Goal: Task Accomplishment & Management: Use online tool/utility

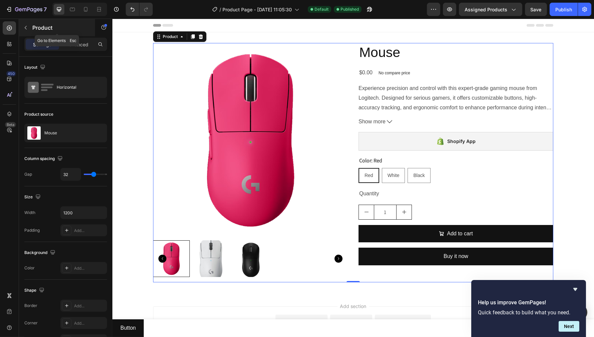
click at [38, 26] on p "Product" at bounding box center [60, 28] width 57 height 8
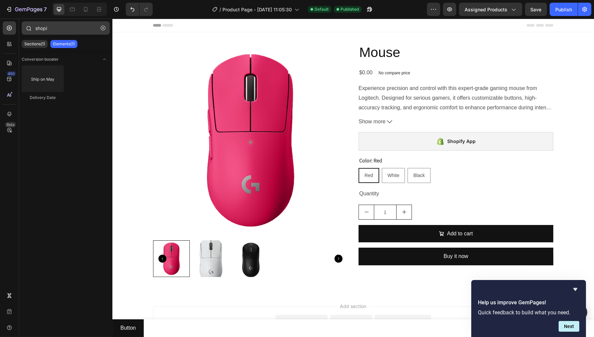
click at [34, 29] on div at bounding box center [28, 27] width 13 height 13
drag, startPoint x: 50, startPoint y: 28, endPoint x: 12, endPoint y: 27, distance: 37.7
click at [14, 27] on div "450 Beta shopi Sections(1) Elements(1) Conversion booster Delivery Date Setting…" at bounding box center [56, 178] width 112 height 319
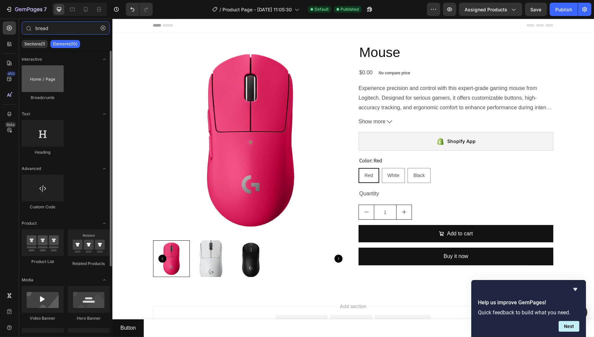
type input "bread"
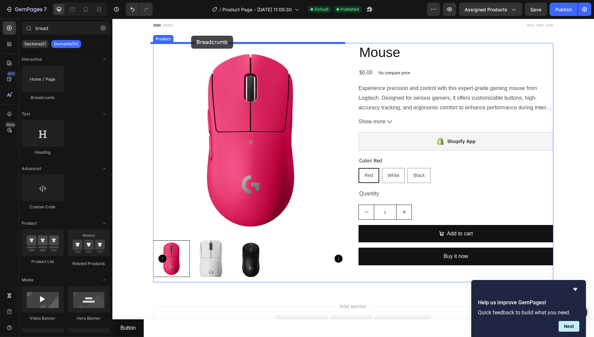
drag, startPoint x: 160, startPoint y: 103, endPoint x: 191, endPoint y: 36, distance: 73.7
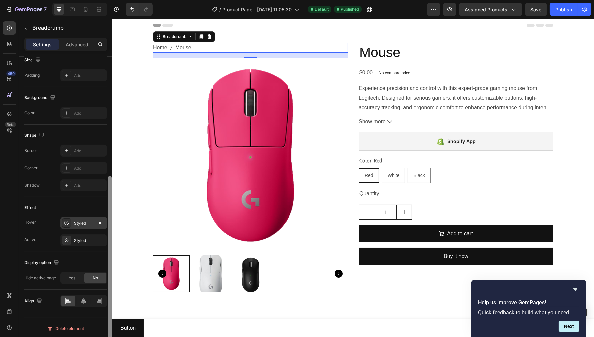
scroll to position [246, 0]
drag, startPoint x: 111, startPoint y: 78, endPoint x: 106, endPoint y: 221, distance: 143.5
click at [106, 221] on div "Separator icon Icon Icon Color 4D4D4D Size 16 Text style Styles Paragraph 1 Fon…" at bounding box center [65, 207] width 93 height 300
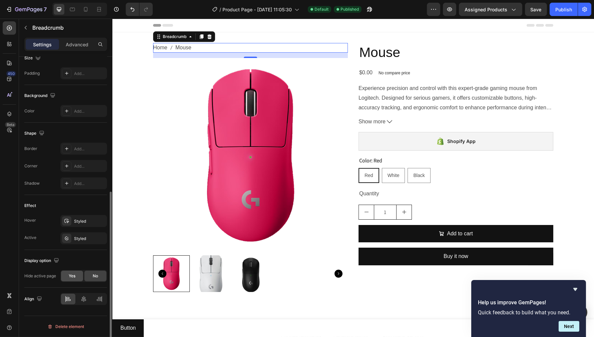
click at [77, 275] on div "Yes" at bounding box center [72, 276] width 22 height 11
click at [92, 276] on div "No" at bounding box center [95, 276] width 22 height 11
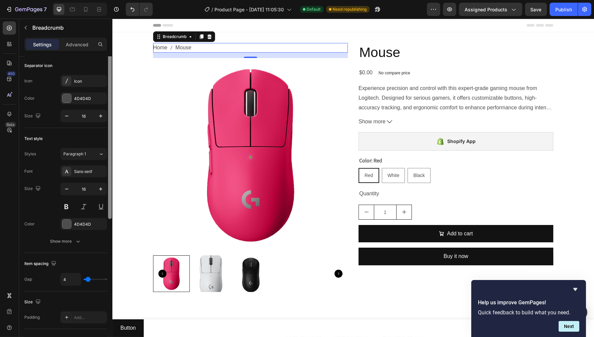
scroll to position [0, 0]
drag, startPoint x: 109, startPoint y: 259, endPoint x: 111, endPoint y: 105, distance: 153.5
click at [111, 105] on div at bounding box center [110, 139] width 4 height 164
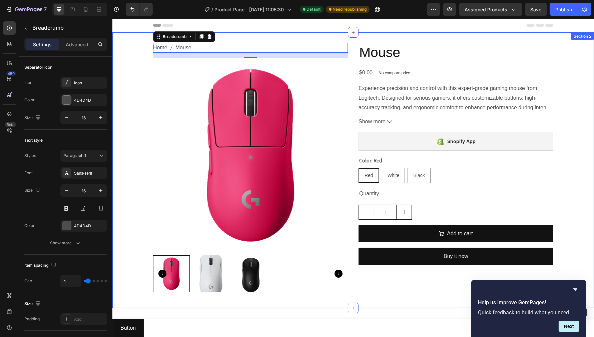
click at [219, 118] on img at bounding box center [250, 155] width 195 height 195
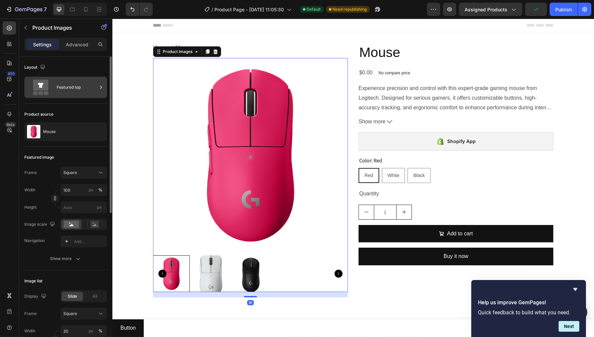
click at [74, 90] on div "Featured top" at bounding box center [77, 87] width 41 height 15
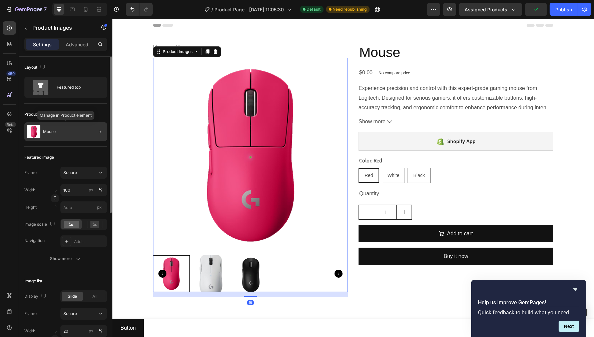
click at [60, 137] on div "Mouse" at bounding box center [65, 131] width 83 height 19
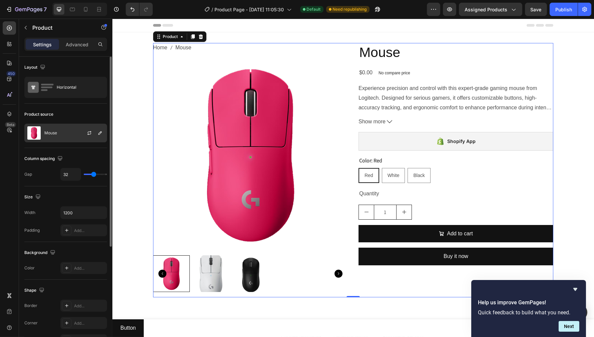
click at [67, 128] on div "Mouse" at bounding box center [65, 133] width 83 height 19
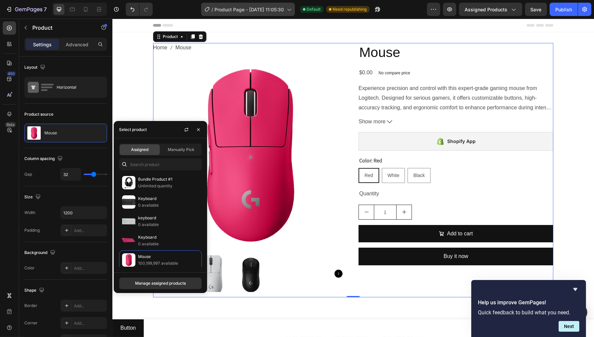
click at [248, 9] on span "Product Page - [DATE] 11:05:30" at bounding box center [249, 9] width 69 height 7
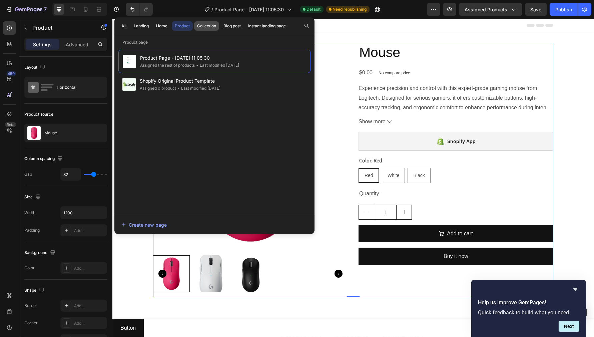
click at [209, 26] on div "Collection" at bounding box center [206, 26] width 19 height 6
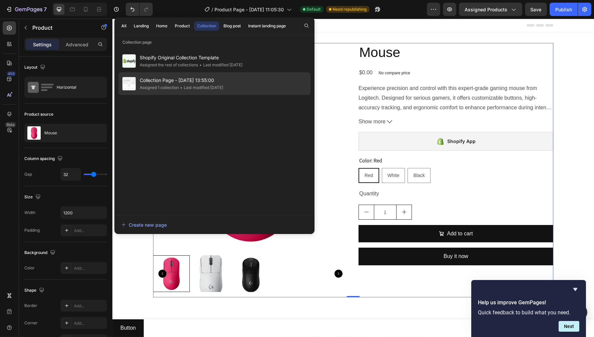
click at [185, 85] on div "• Last modified [DATE]" at bounding box center [201, 87] width 44 height 7
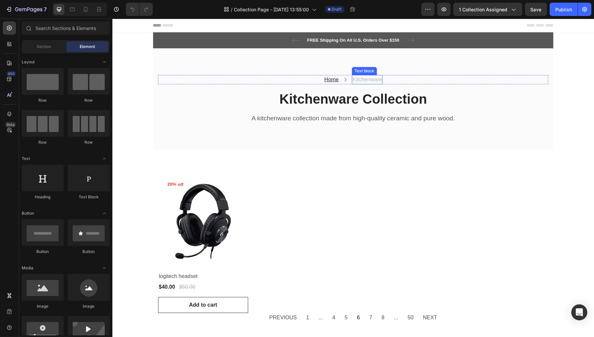
click at [362, 81] on p "Kitchenware" at bounding box center [366, 80] width 29 height 8
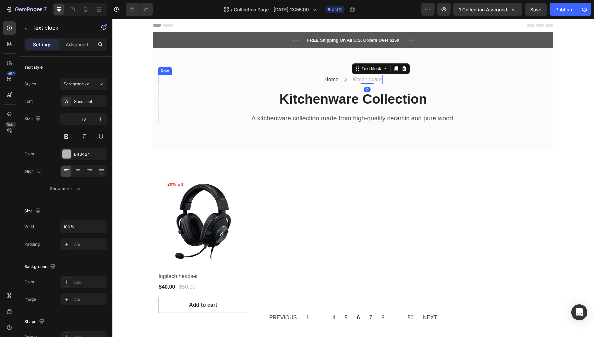
click at [305, 80] on div "Home Text block Icon Kitchenware Text block 0 Row" at bounding box center [353, 79] width 390 height 9
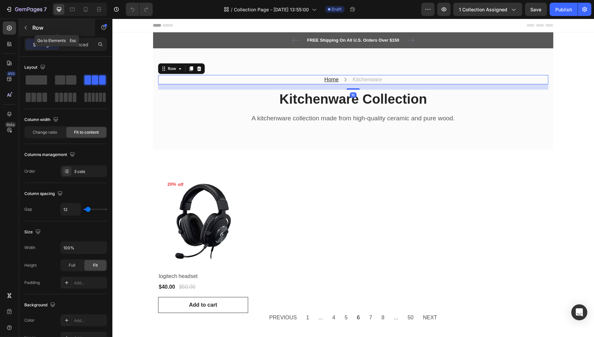
click at [29, 28] on button "button" at bounding box center [25, 27] width 11 height 11
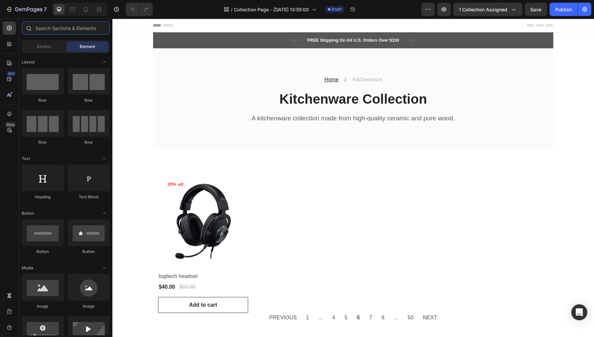
click at [54, 27] on input "text" at bounding box center [66, 27] width 88 height 13
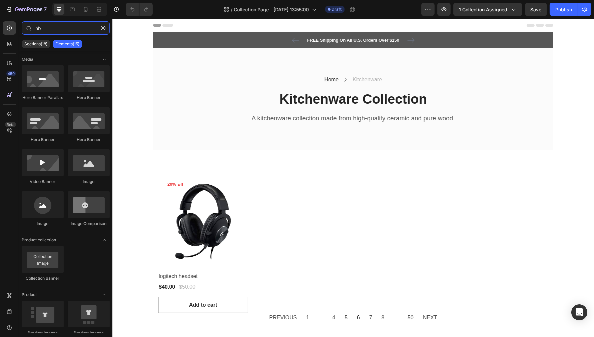
drag, startPoint x: 55, startPoint y: 26, endPoint x: -3, endPoint y: 28, distance: 58.4
click at [0, 0] on html "7 Version history / Collection Page - Jul 23, 13:55:00 Draft Preview 1 collecti…" at bounding box center [297, 0] width 594 height 0
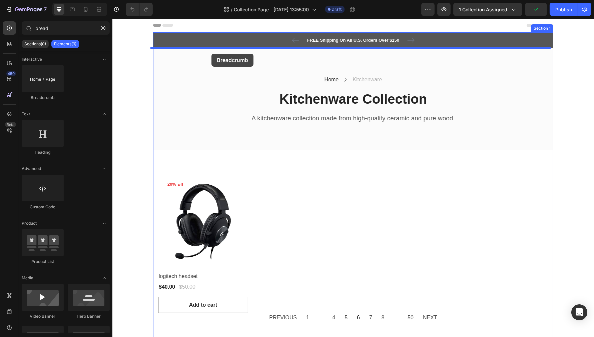
drag, startPoint x: 217, startPoint y: 92, endPoint x: 211, endPoint y: 54, distance: 39.2
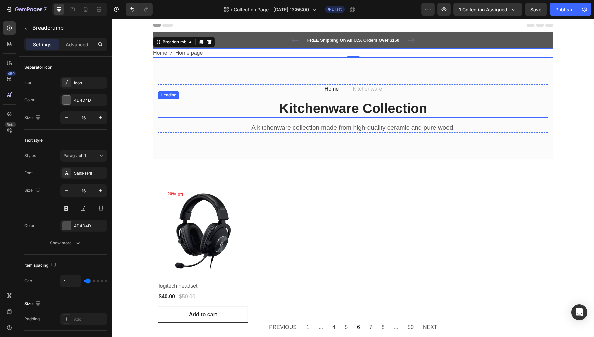
click at [247, 87] on div "Home Text block Icon Kitchenware Text block Row" at bounding box center [353, 88] width 390 height 9
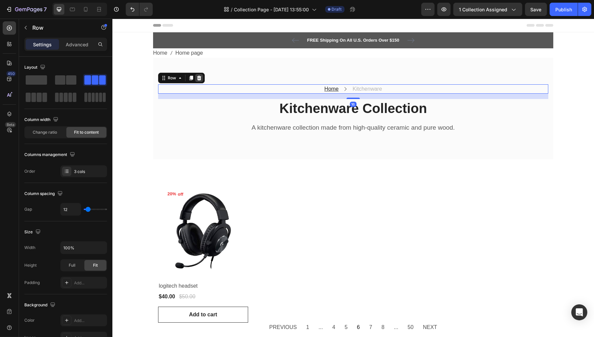
click at [197, 78] on icon at bounding box center [199, 78] width 4 height 5
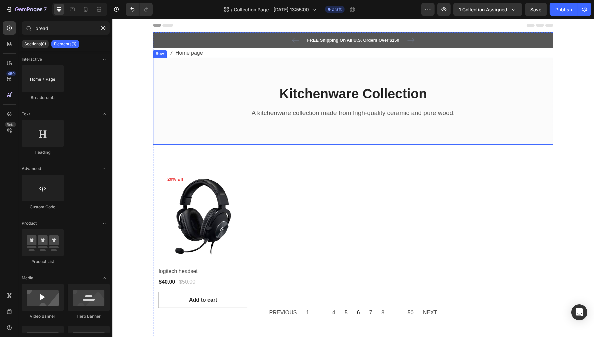
click at [206, 99] on p "Kitchenware Collection" at bounding box center [352, 93] width 389 height 17
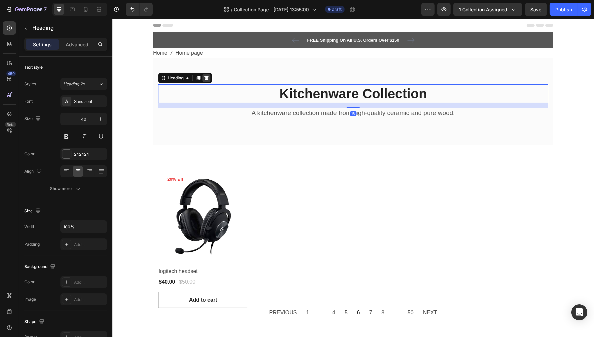
click at [205, 78] on icon at bounding box center [206, 78] width 4 height 5
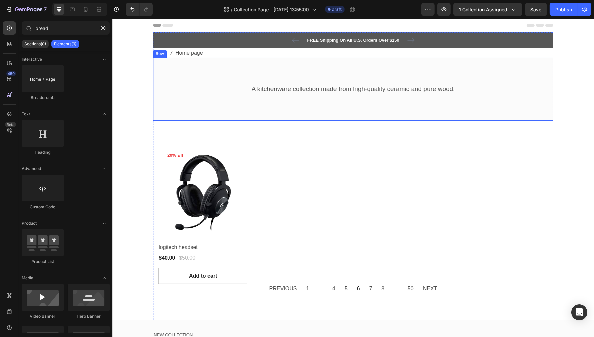
click at [207, 86] on p "A kitchenware collection made from high-quality ceramic and pure wood." at bounding box center [352, 89] width 389 height 8
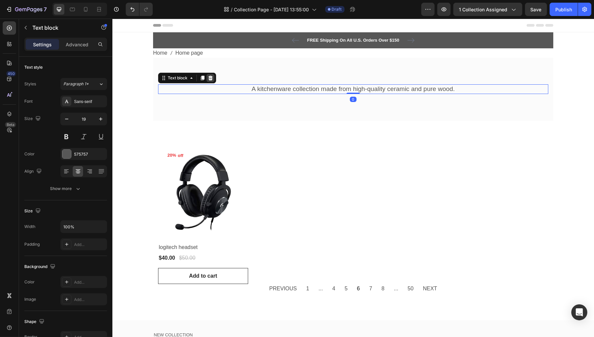
click at [208, 77] on icon at bounding box center [210, 78] width 4 height 5
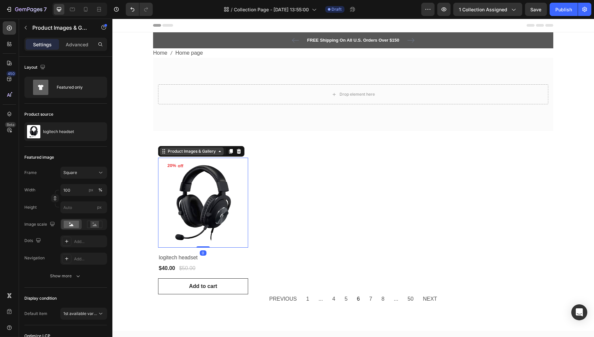
click at [173, 152] on div "Product Images & Gallery" at bounding box center [191, 151] width 51 height 6
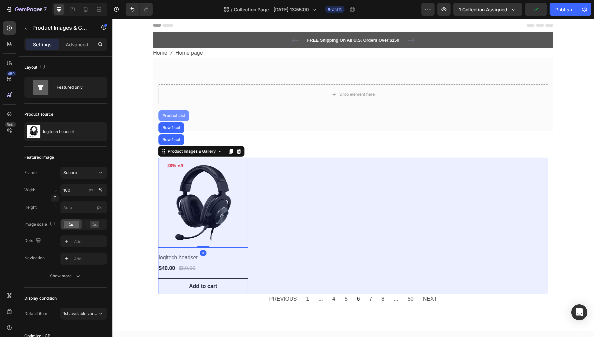
click at [172, 116] on div "Product List" at bounding box center [173, 116] width 25 height 4
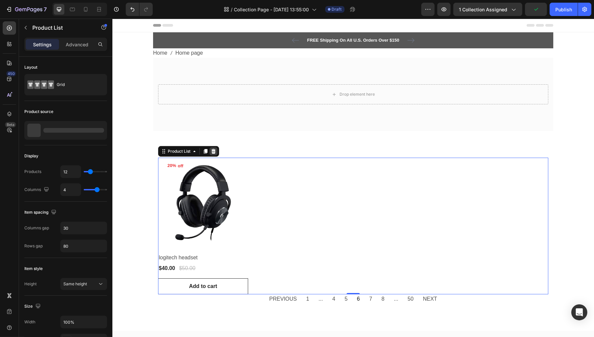
click at [211, 149] on icon at bounding box center [213, 151] width 4 height 5
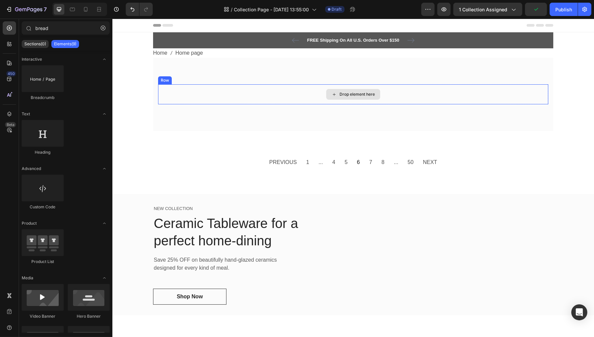
click at [218, 93] on div "Drop element here" at bounding box center [353, 94] width 390 height 20
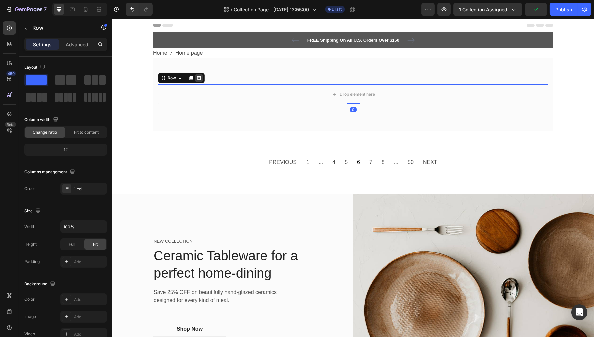
click at [196, 79] on icon at bounding box center [198, 77] width 5 height 5
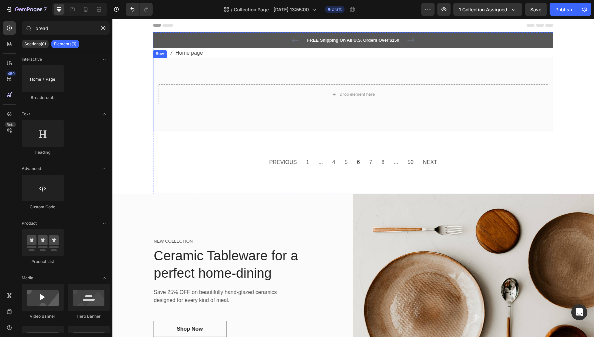
click at [174, 84] on div "Drop element here Row Row" at bounding box center [353, 94] width 400 height 73
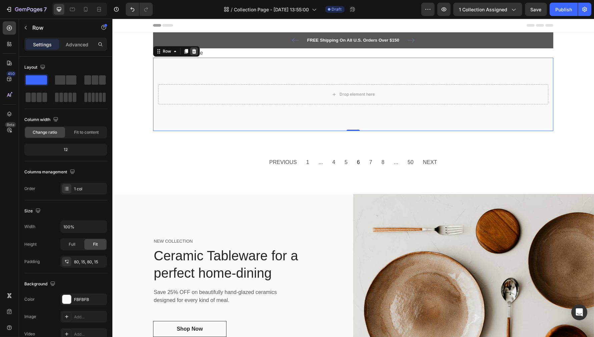
click at [190, 51] on div at bounding box center [194, 51] width 8 height 8
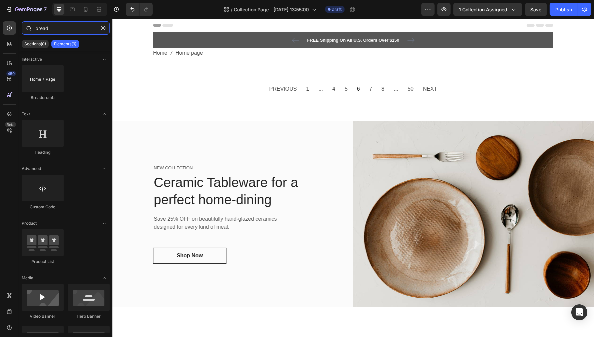
click at [45, 27] on input "bread" at bounding box center [66, 27] width 88 height 13
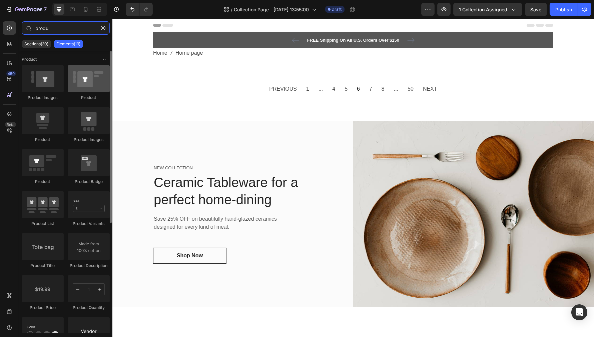
type input "produ"
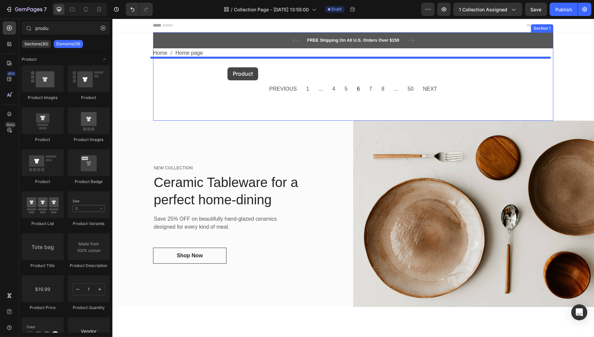
drag, startPoint x: 199, startPoint y: 100, endPoint x: 227, endPoint y: 67, distance: 43.5
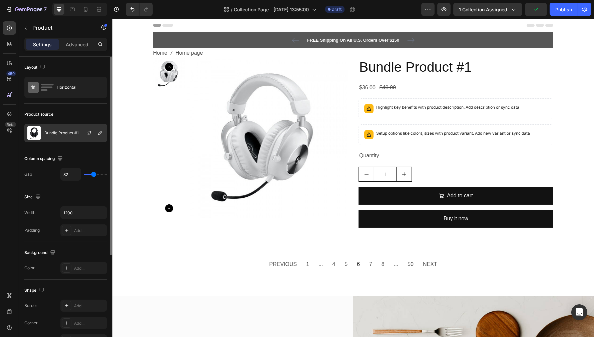
click at [55, 129] on div "Bundle Product #1" at bounding box center [65, 133] width 83 height 19
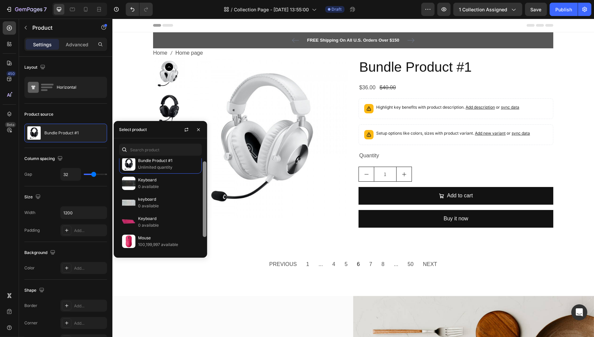
scroll to position [22, 0]
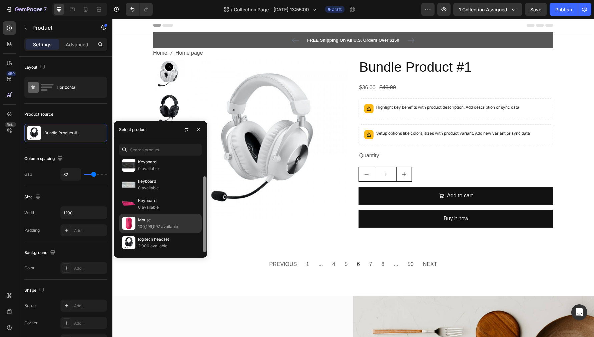
drag, startPoint x: 205, startPoint y: 184, endPoint x: 201, endPoint y: 219, distance: 34.9
click at [204, 218] on div at bounding box center [205, 214] width 4 height 76
click at [154, 227] on p "100,199,997 available" at bounding box center [168, 227] width 61 height 7
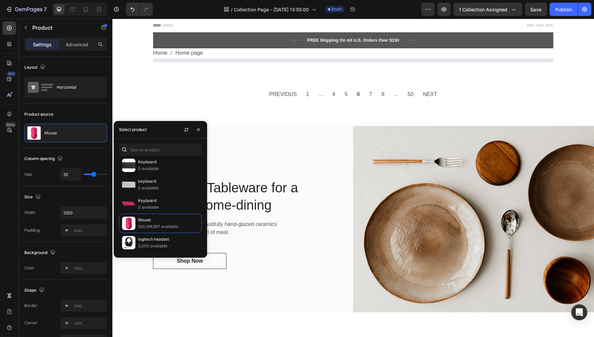
drag, startPoint x: 132, startPoint y: 66, endPoint x: 148, endPoint y: 59, distance: 16.6
click at [132, 66] on div "FREE Shipping On All U.S. Orders Over $150 Text block 5000+ Text block Icon Ico…" at bounding box center [353, 271] width 482 height 479
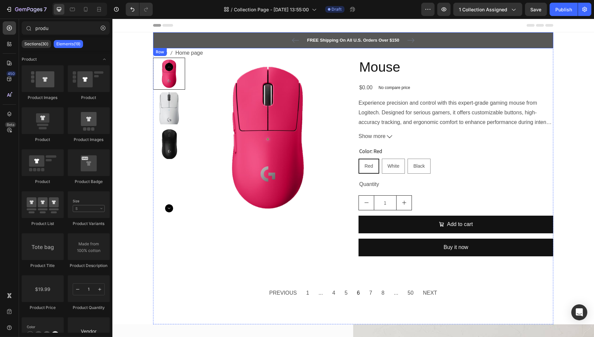
click at [184, 51] on span "Home page" at bounding box center [189, 53] width 28 height 10
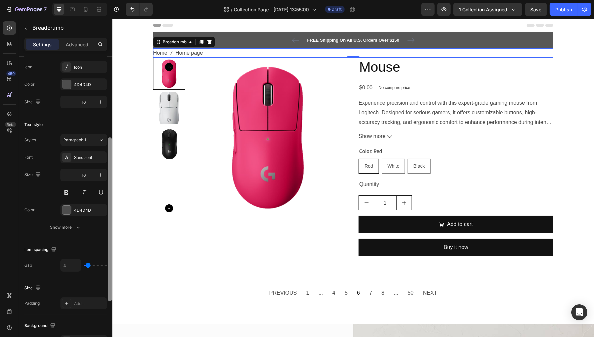
scroll to position [0, 0]
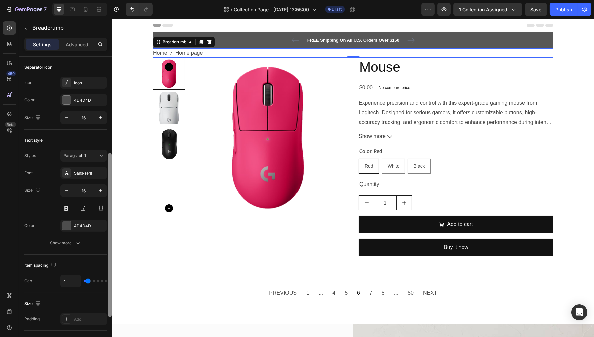
drag, startPoint x: 108, startPoint y: 103, endPoint x: 106, endPoint y: 74, distance: 29.8
click at [107, 76] on div "Separator icon Icon Icon Color 4D4D4D Size 16 Text style Styles Paragraph 1 Fon…" at bounding box center [65, 207] width 93 height 300
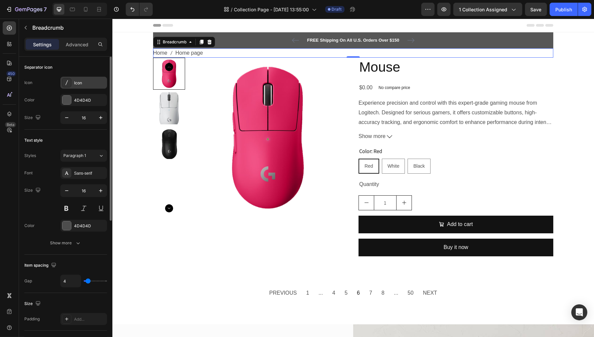
click at [76, 80] on div "Icon" at bounding box center [89, 83] width 31 height 6
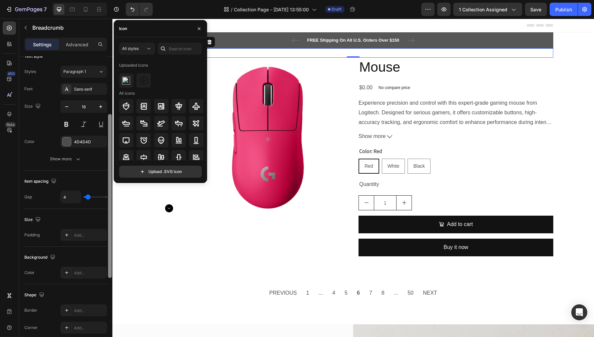
scroll to position [94, 0]
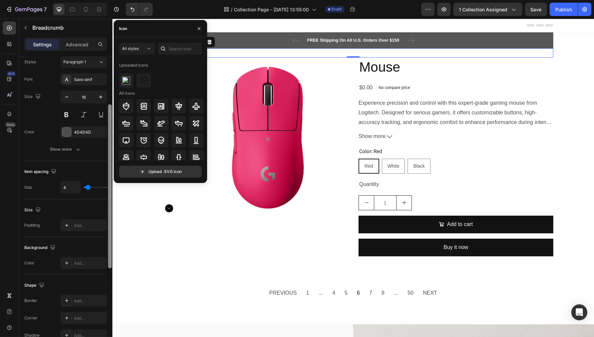
drag, startPoint x: 110, startPoint y: 68, endPoint x: 102, endPoint y: 124, distance: 56.0
click at [105, 120] on div "Separator icon Icon Icon Color 4D4D4D Size 16 Text style Styles Paragraph 1 Fon…" at bounding box center [65, 207] width 93 height 300
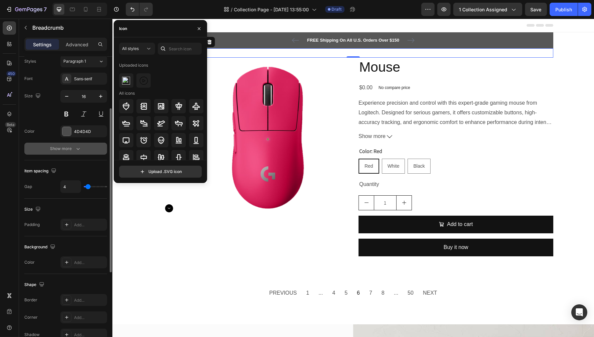
click at [64, 151] on div "Show more" at bounding box center [65, 148] width 31 height 7
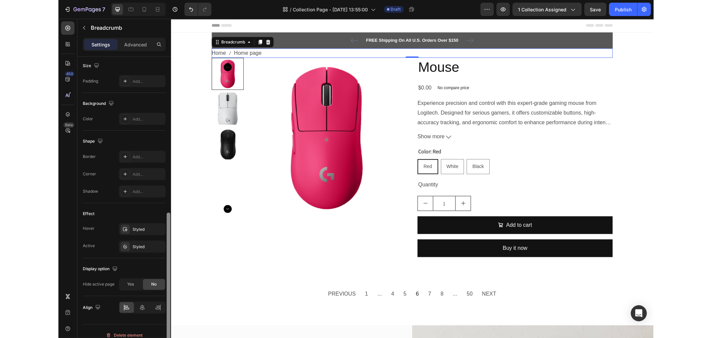
scroll to position [317, 0]
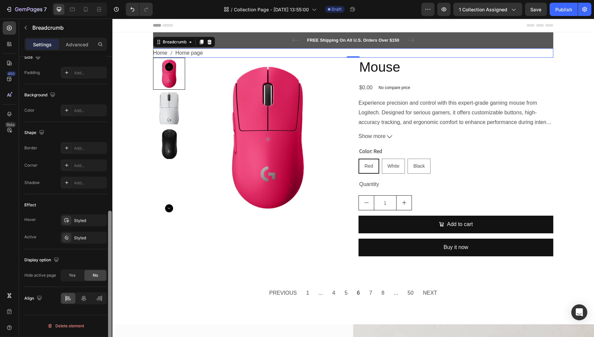
drag, startPoint x: 110, startPoint y: 133, endPoint x: 96, endPoint y: 279, distance: 146.5
click at [97, 278] on div "Separator icon Icon Icon Color 4D4D4D Size 16 Text style Styles Paragraph 1 Fon…" at bounding box center [65, 207] width 93 height 300
click at [74, 276] on span "Yes" at bounding box center [72, 276] width 7 height 6
click at [88, 276] on div "No" at bounding box center [95, 275] width 22 height 11
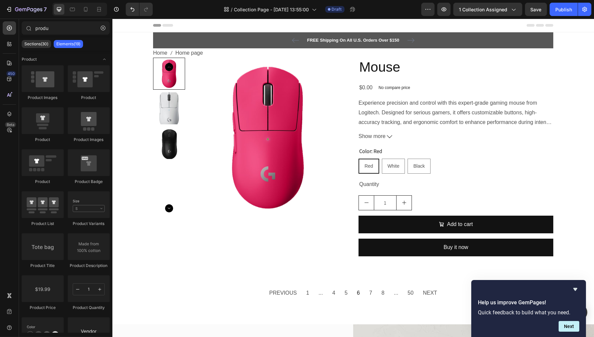
click at [535, 9] on span "Save" at bounding box center [536, 10] width 11 height 6
click at [562, 12] on div "Publish" at bounding box center [563, 9] width 17 height 7
click at [356, 11] on icon "button" at bounding box center [355, 11] width 2 height 2
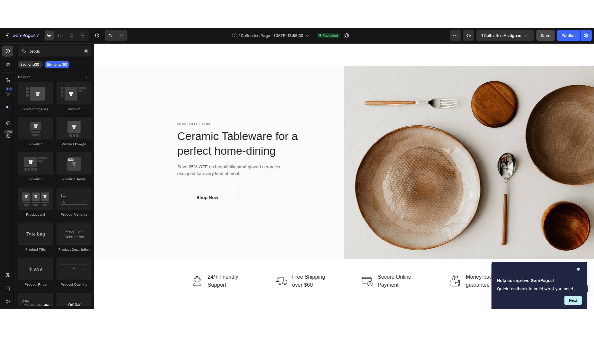
scroll to position [0, 0]
